Goal: Transaction & Acquisition: Purchase product/service

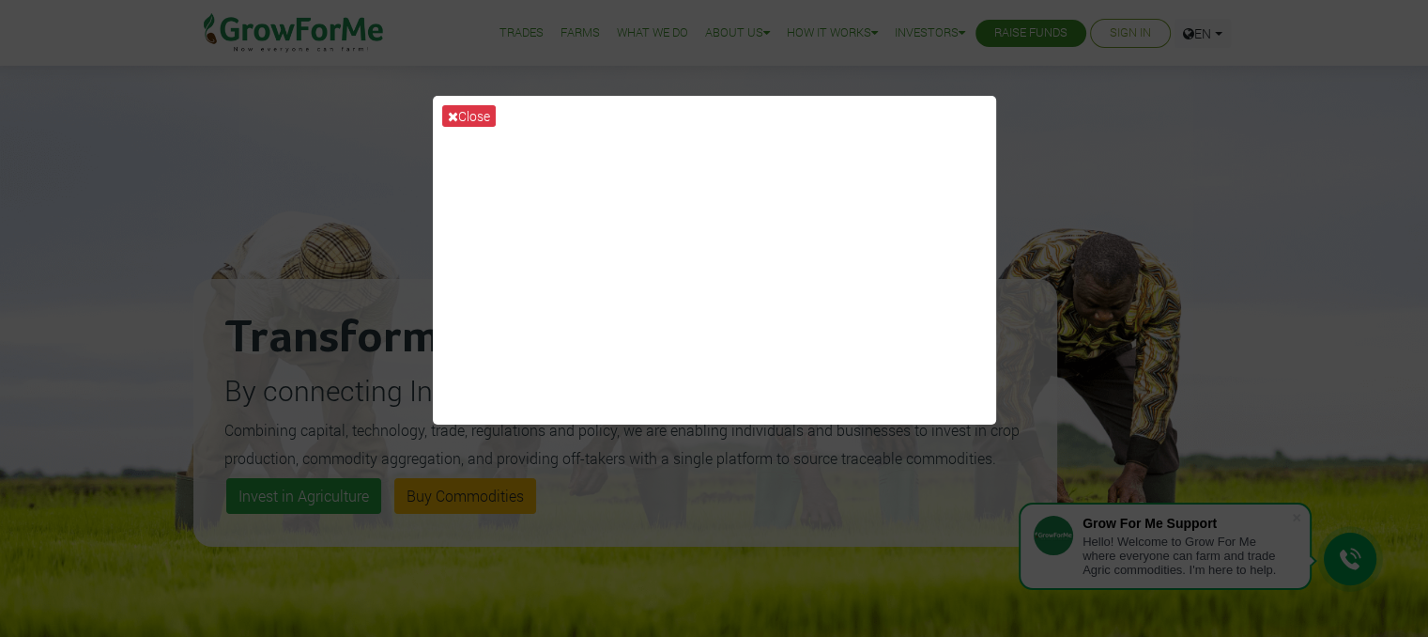
click at [992, 610] on div "Close" at bounding box center [714, 318] width 1428 height 637
click at [455, 110] on icon at bounding box center [453, 116] width 10 height 13
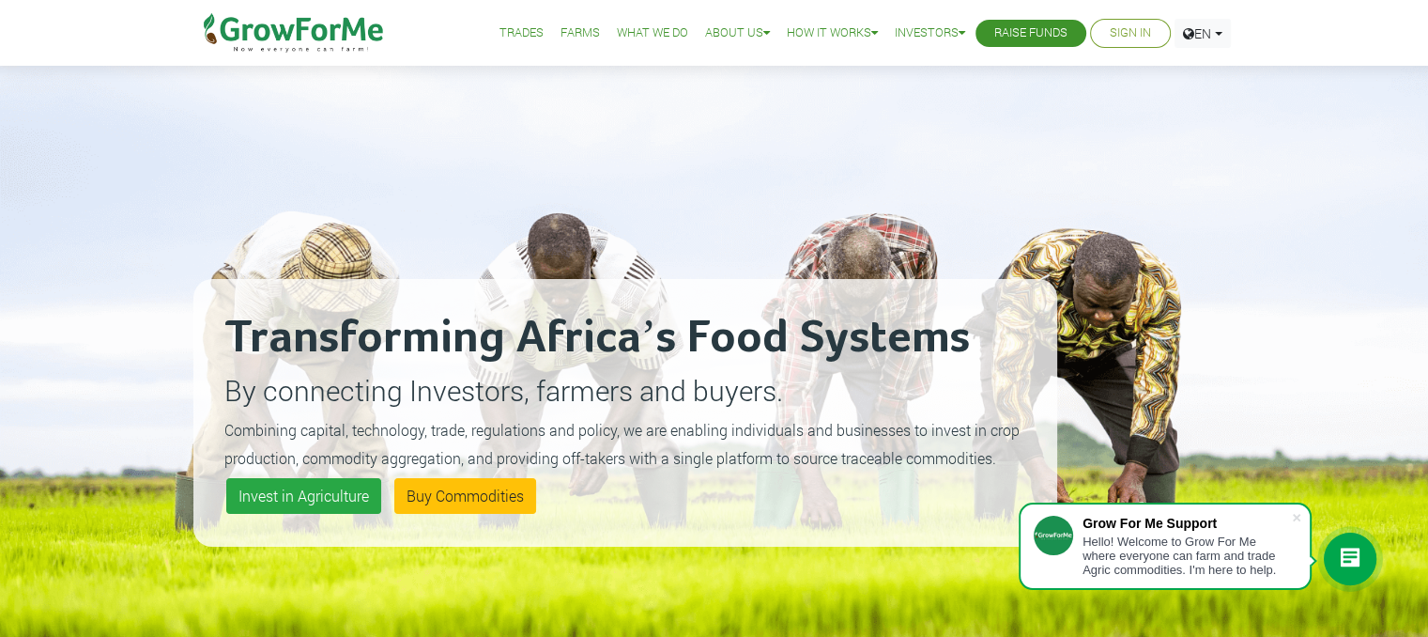
click at [1113, 35] on link "Sign In" at bounding box center [1130, 33] width 41 height 20
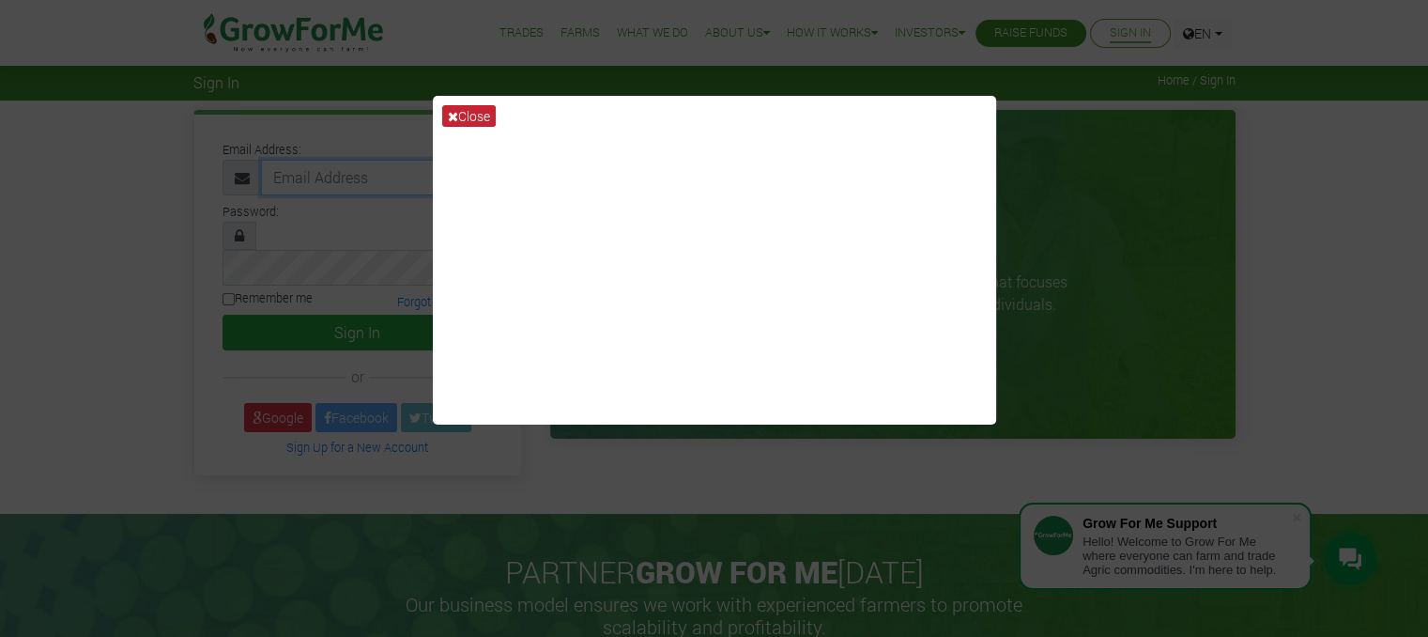
type input "[EMAIL_ADDRESS][DOMAIN_NAME]"
click at [462, 115] on button "Close" at bounding box center [469, 116] width 54 height 22
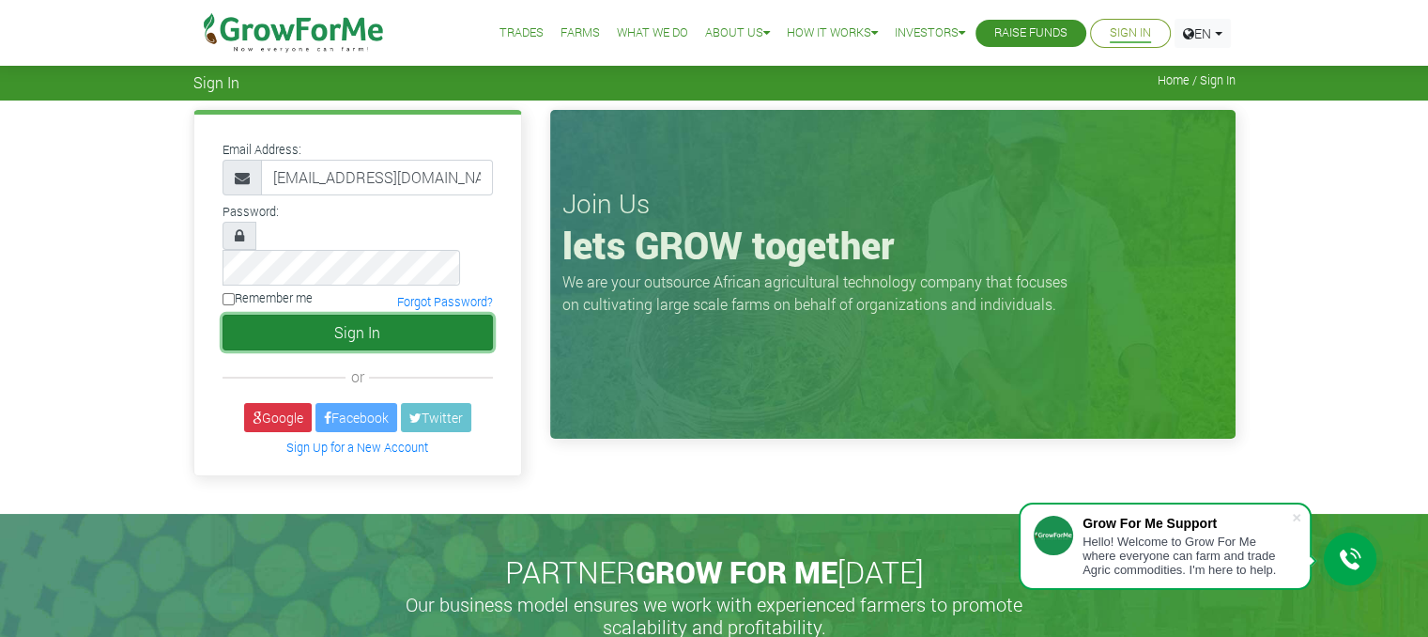
click at [324, 315] on button "Sign In" at bounding box center [358, 333] width 270 height 36
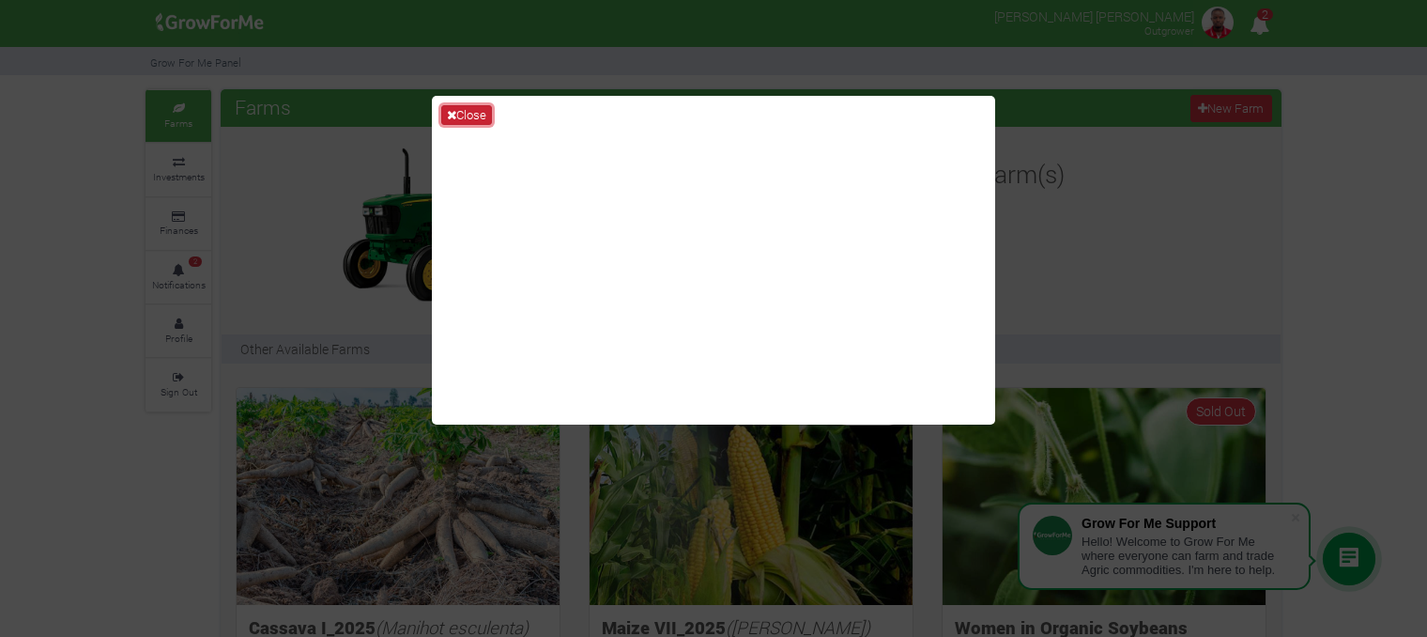
click at [488, 117] on button "Close" at bounding box center [466, 115] width 51 height 21
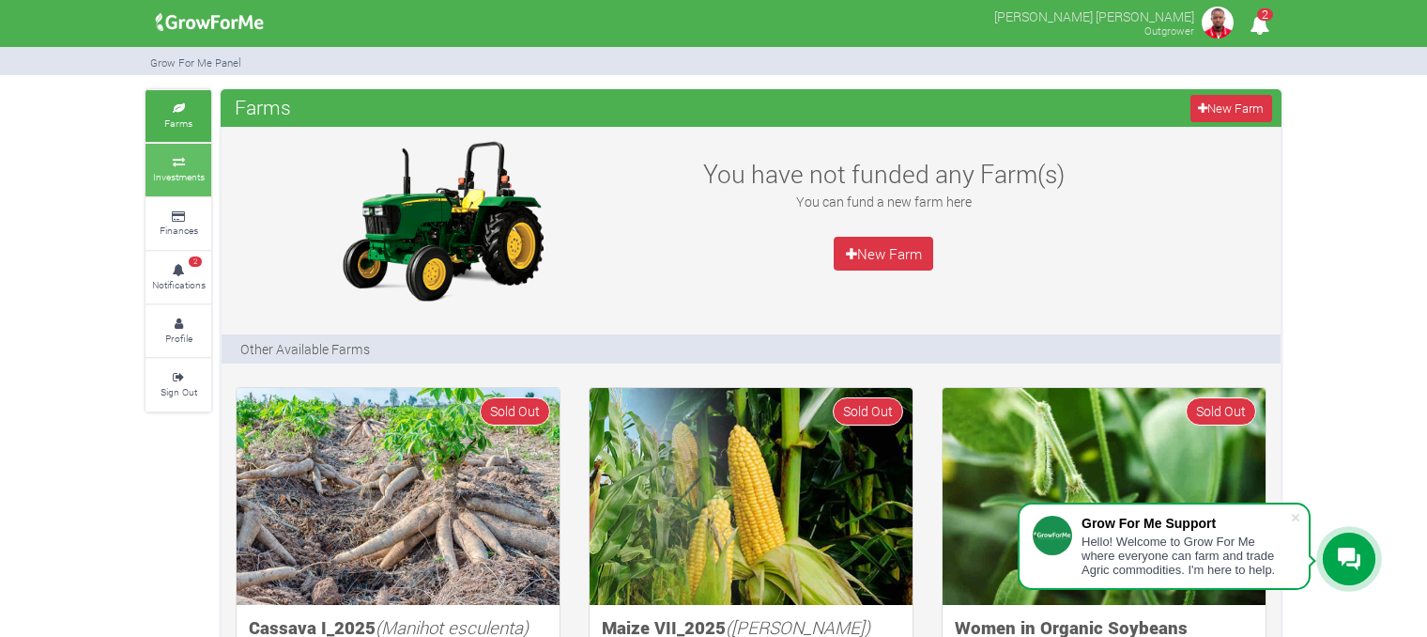
click at [185, 179] on small "Investments" at bounding box center [179, 176] width 52 height 13
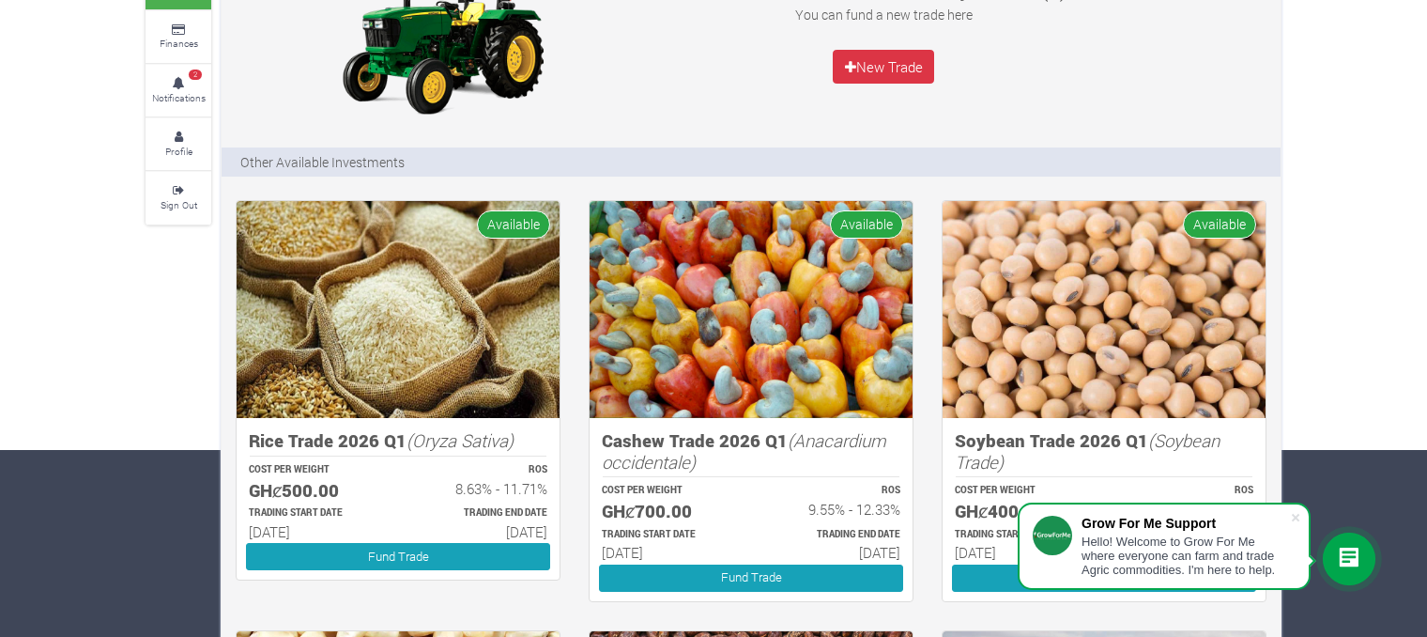
scroll to position [188, 0]
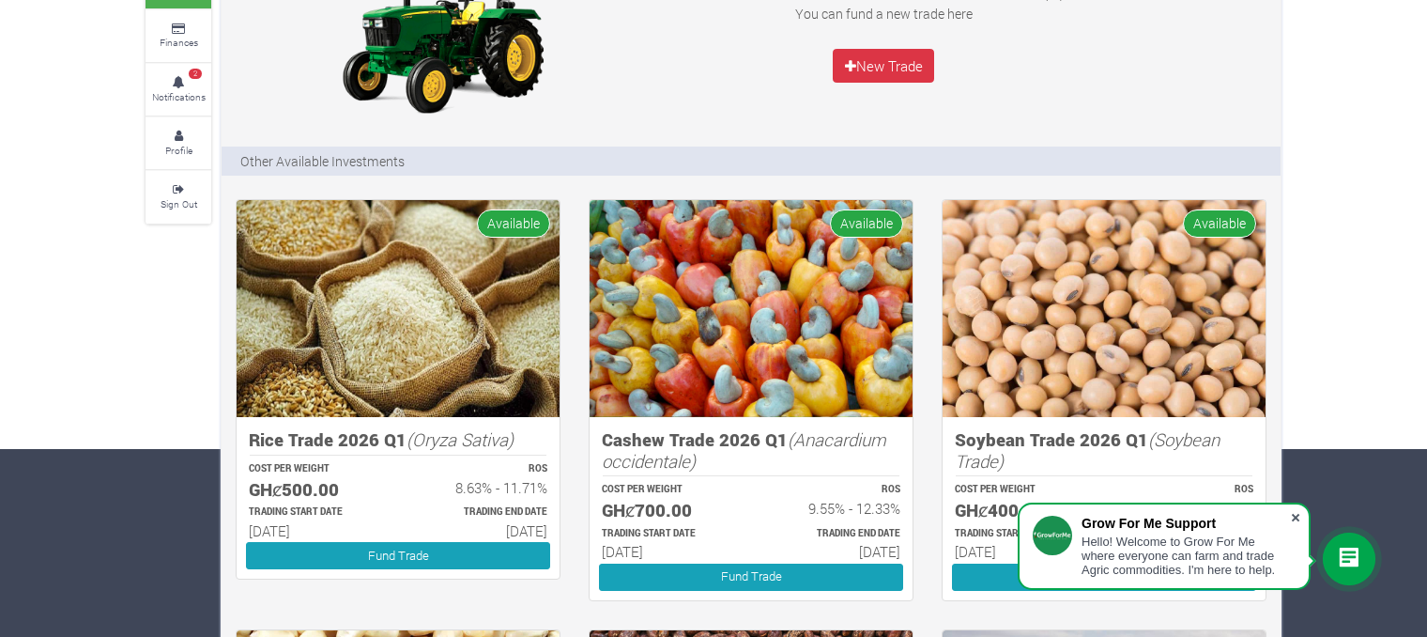
click at [1299, 514] on span at bounding box center [1295, 517] width 19 height 19
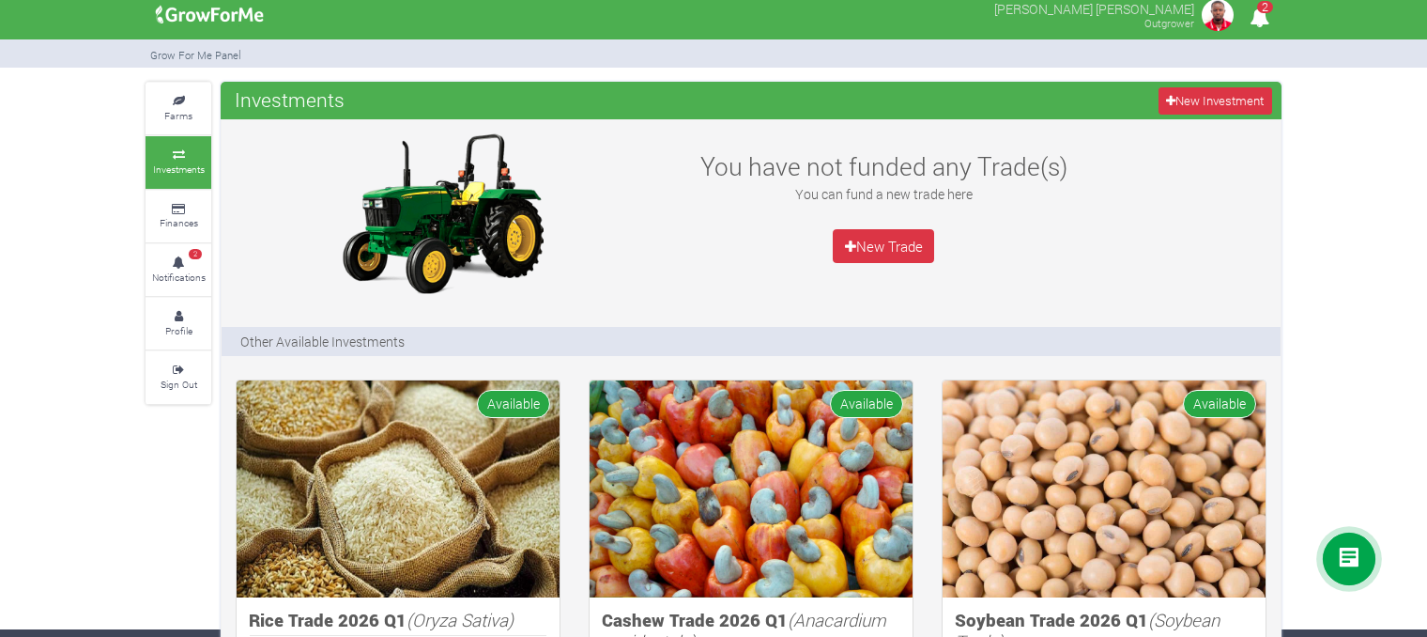
scroll to position [0, 0]
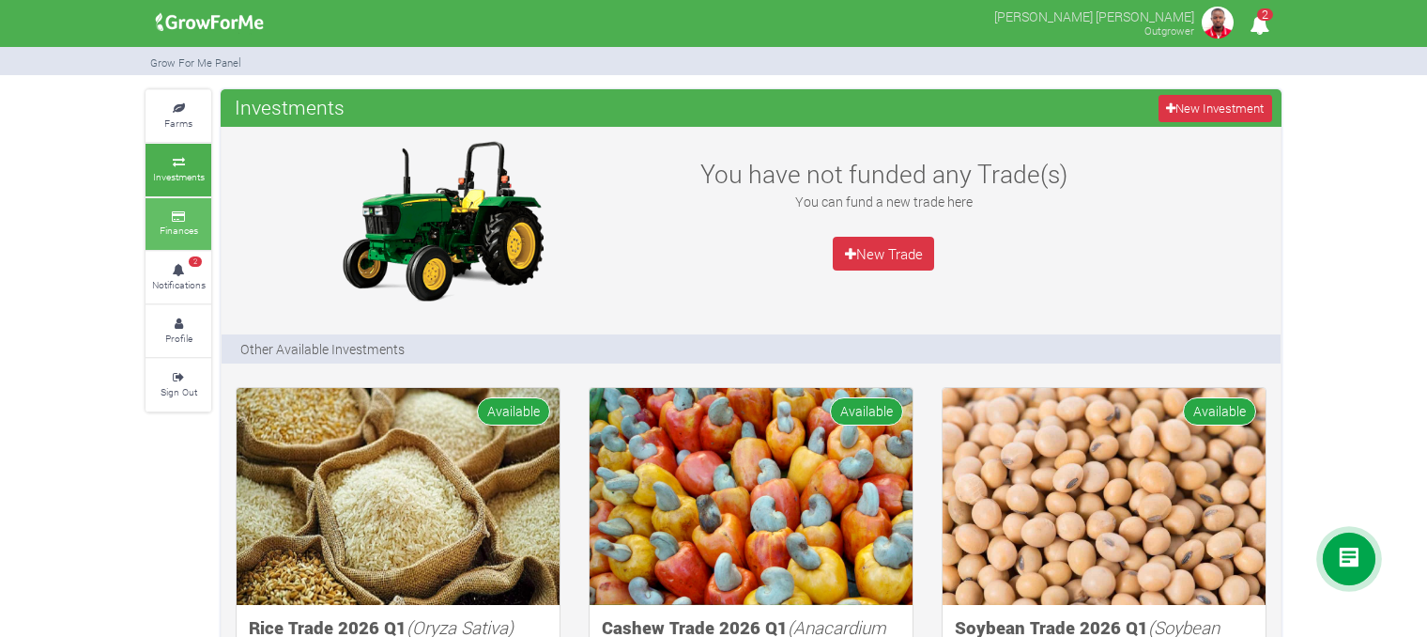
click at [166, 238] on link "Finances" at bounding box center [179, 224] width 66 height 52
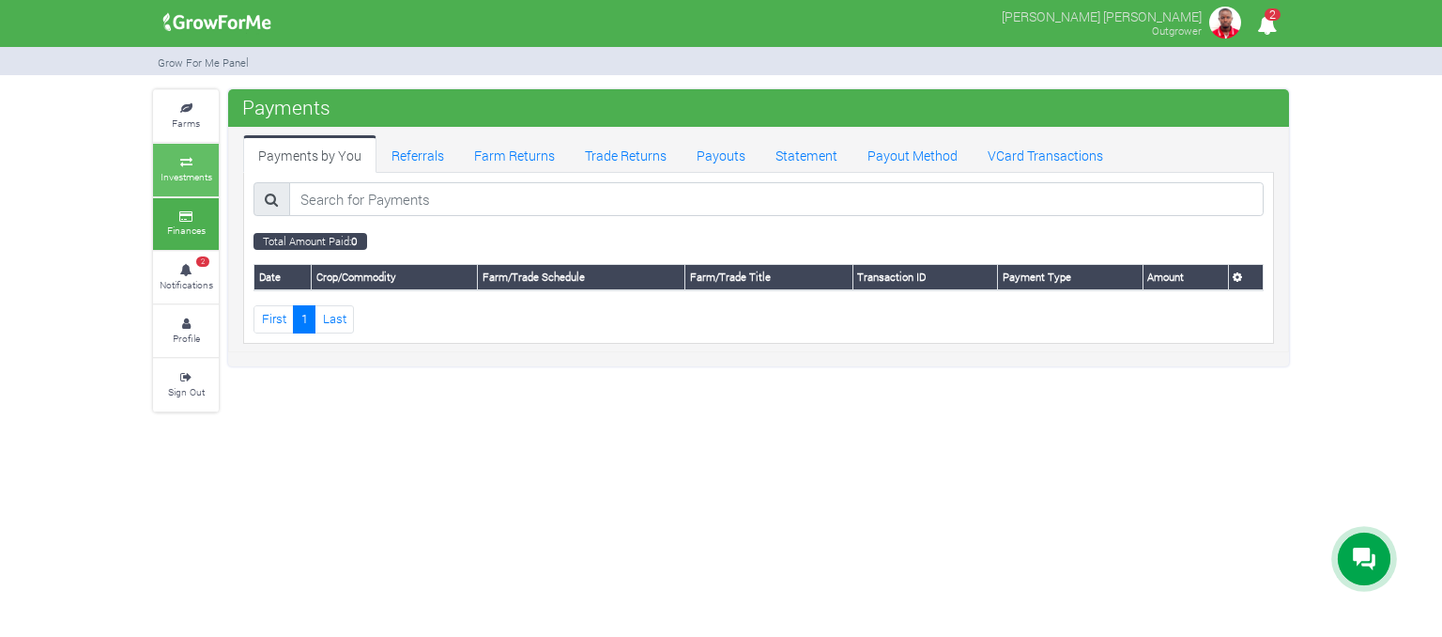
click at [198, 178] on small "Investments" at bounding box center [187, 176] width 52 height 13
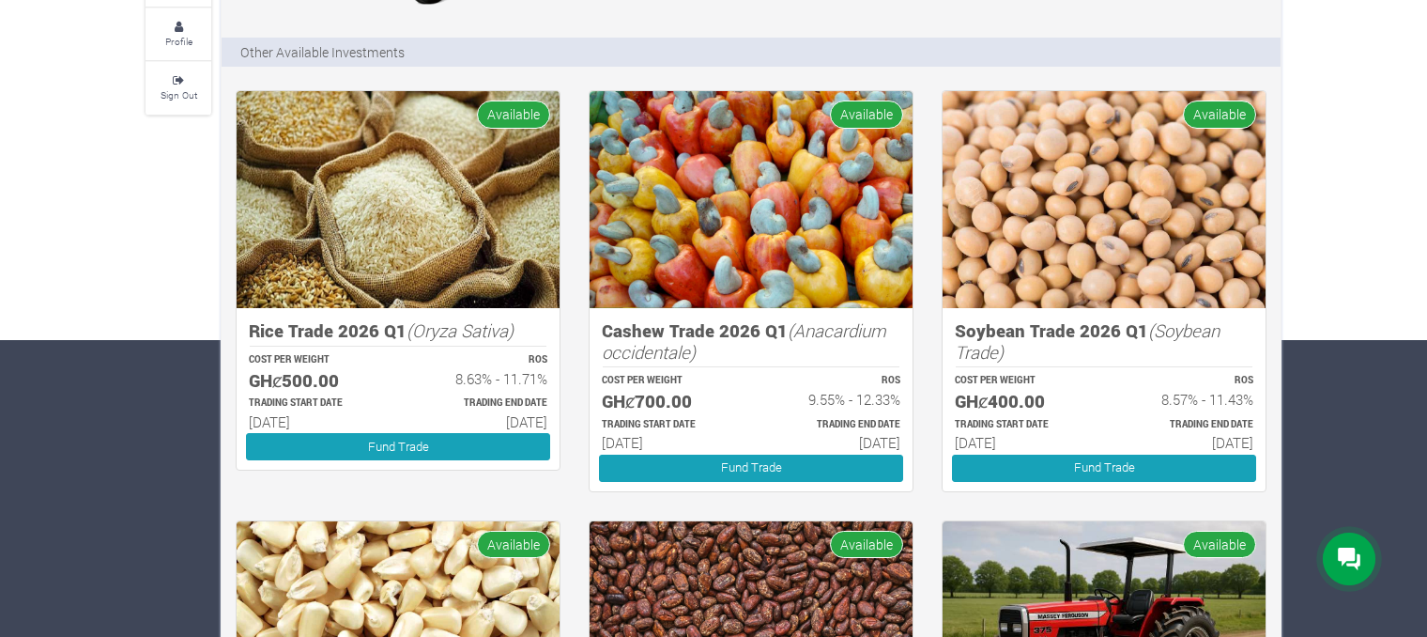
scroll to position [300, 0]
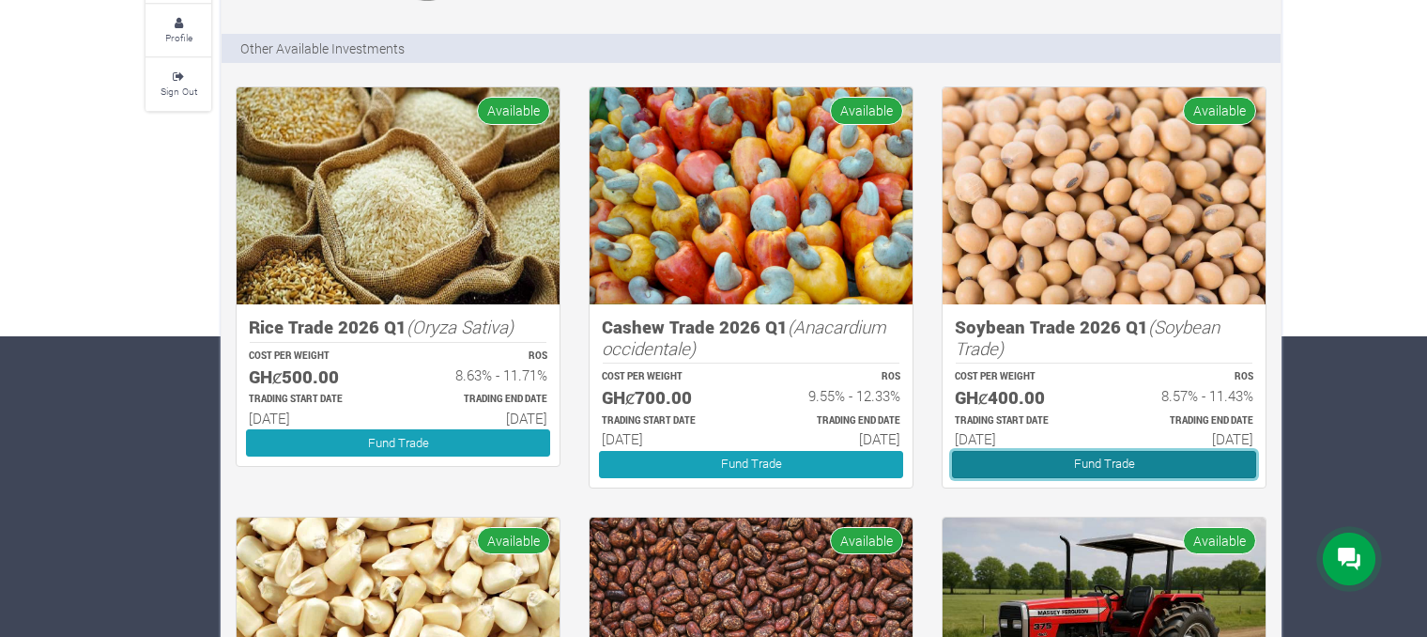
click at [1072, 460] on link "Fund Trade" at bounding box center [1104, 464] width 304 height 27
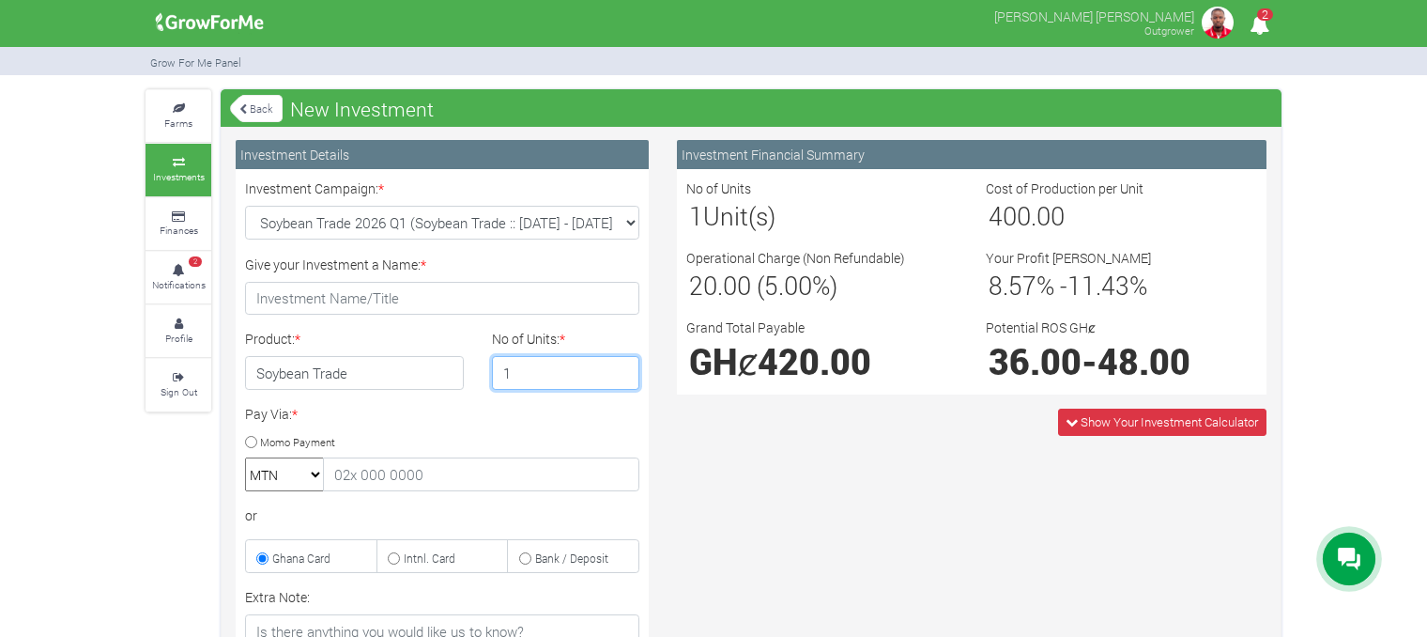
click at [621, 380] on input "1" at bounding box center [566, 373] width 148 height 34
click at [618, 367] on input "2" at bounding box center [566, 373] width 148 height 34
click at [623, 366] on input "3" at bounding box center [566, 373] width 148 height 34
click at [622, 365] on input "4" at bounding box center [566, 373] width 148 height 34
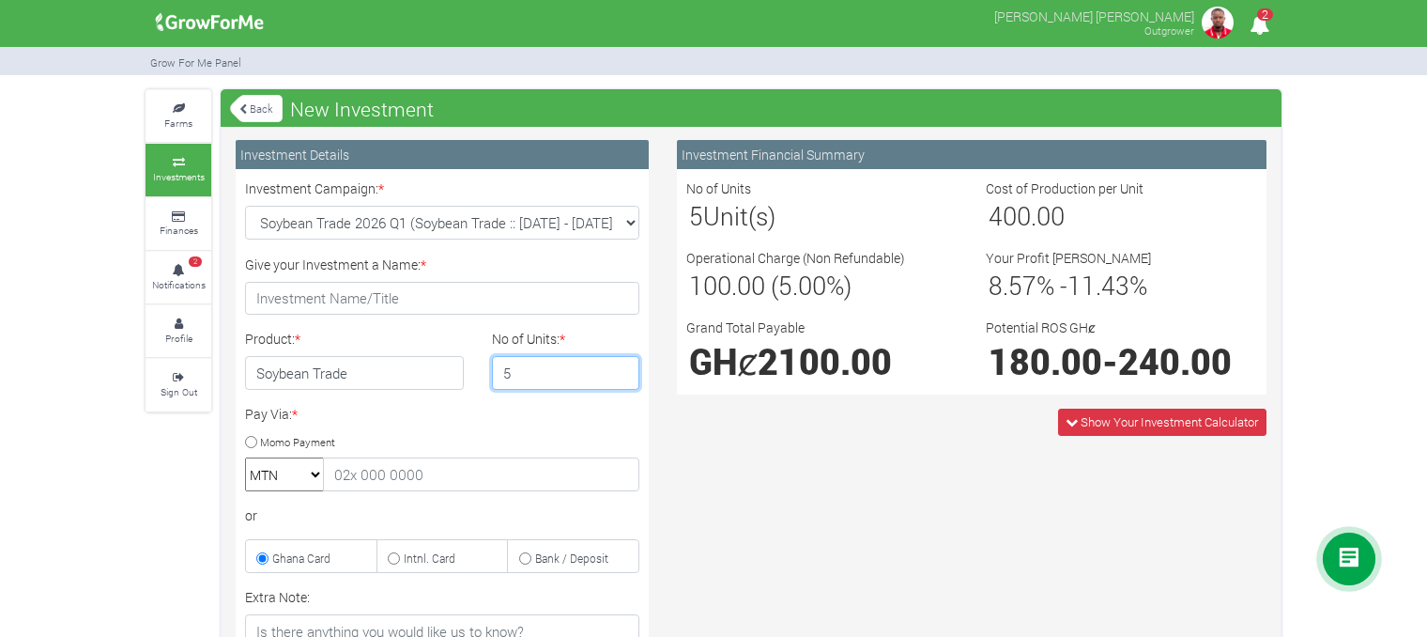
type input "5"
click at [623, 367] on input "5" at bounding box center [566, 373] width 148 height 34
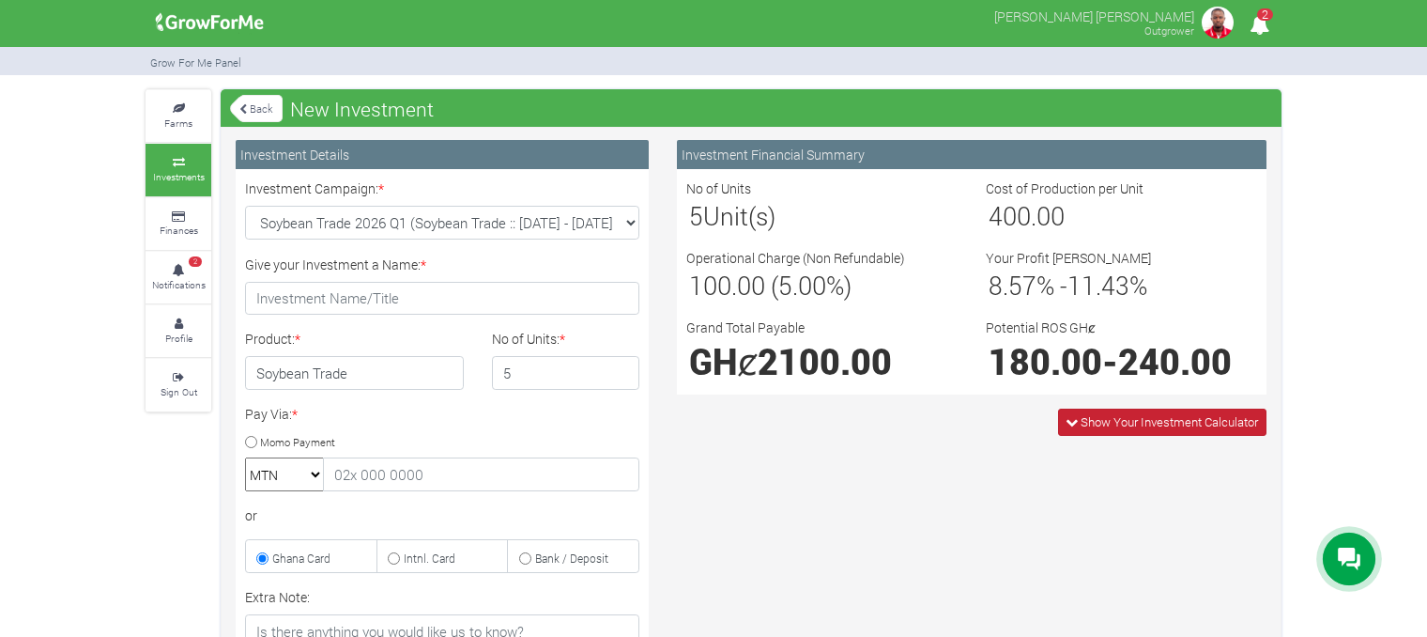
click at [1066, 422] on icon at bounding box center [1072, 422] width 12 height 12
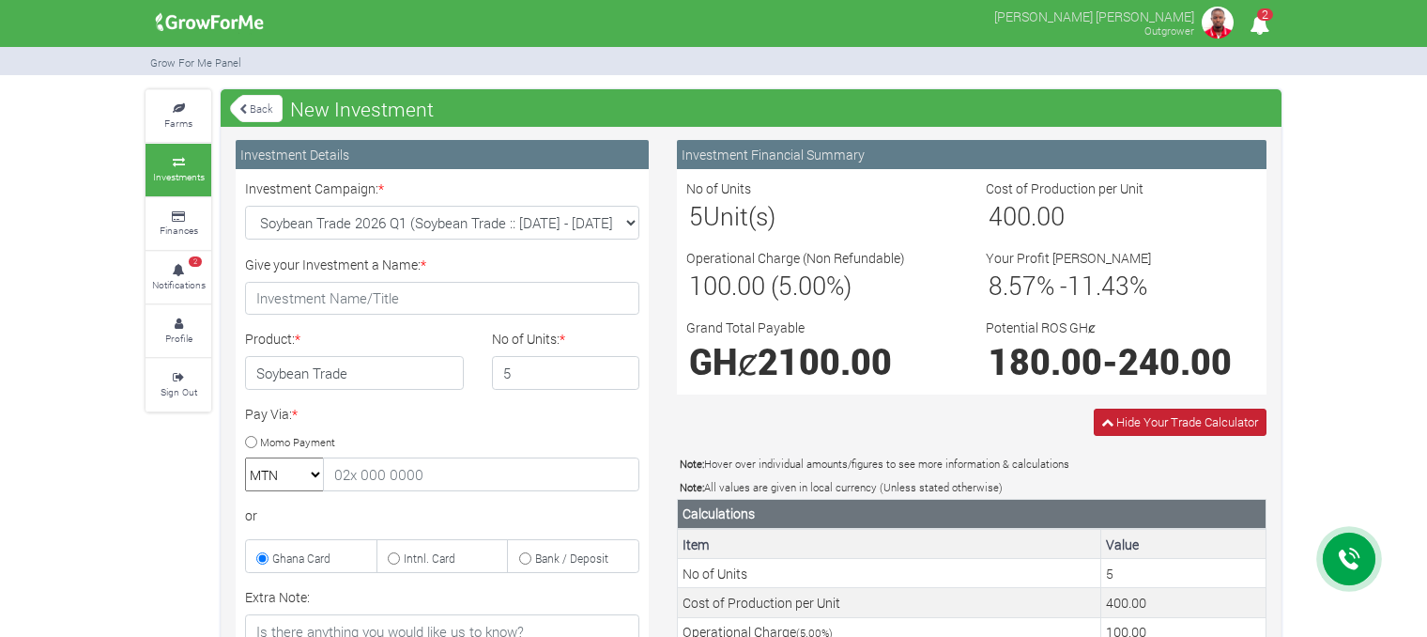
click at [1149, 425] on span "Hide Your Trade Calculator" at bounding box center [1187, 421] width 142 height 17
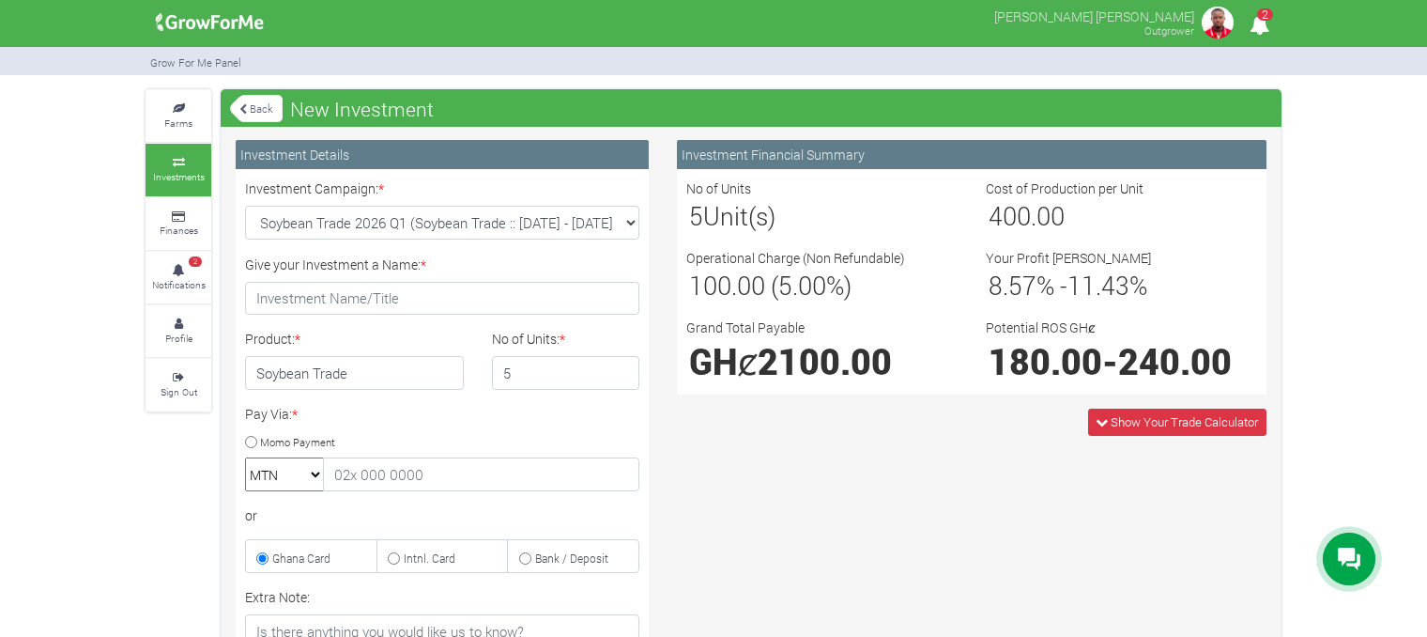
scroll to position [349, 0]
